Goal: Communication & Community: Answer question/provide support

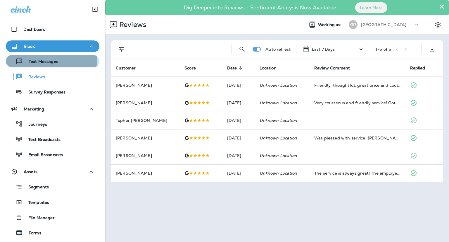
click at [46, 61] on p "Text Messages" at bounding box center [40, 62] width 35 height 6
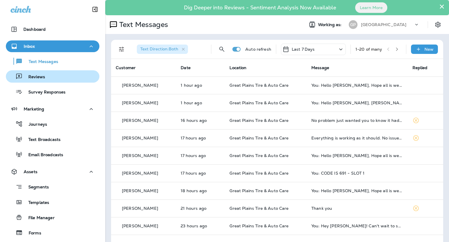
click at [51, 81] on button "Reviews" at bounding box center [53, 76] width 94 height 12
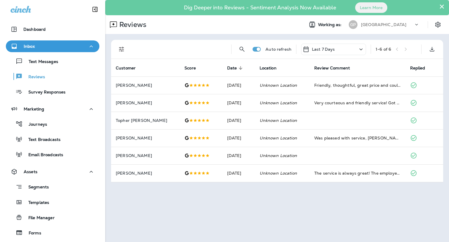
click at [43, 68] on div "Text Messages Reviews Survey Responses" at bounding box center [53, 75] width 94 height 46
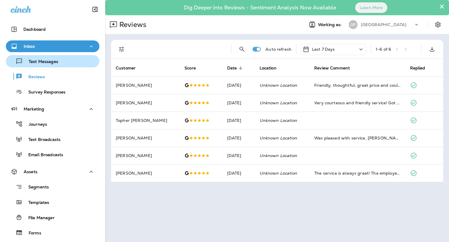
click at [41, 62] on p "Text Messages" at bounding box center [40, 62] width 35 height 6
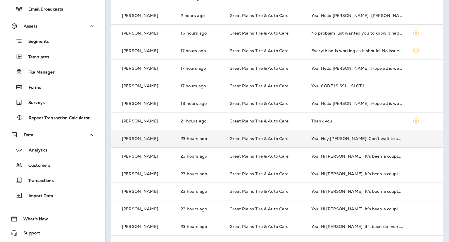
scroll to position [75, 0]
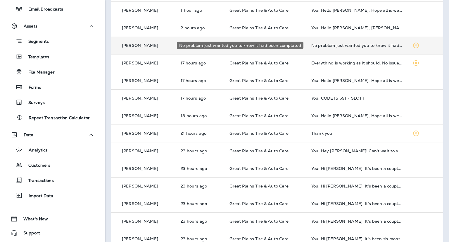
click at [322, 43] on div "No problem just wanted you to know it had been completed" at bounding box center [357, 45] width 92 height 5
